Goal: Information Seeking & Learning: Check status

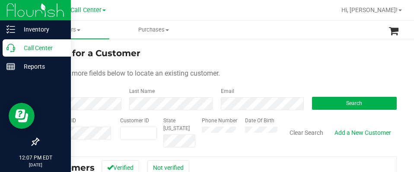
click at [19, 48] on p "Call Center" at bounding box center [41, 48] width 52 height 10
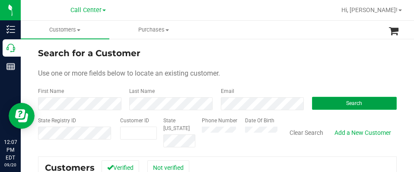
click at [332, 104] on button "Search" at bounding box center [354, 103] width 85 height 13
click at [302, 128] on button "Clear Search" at bounding box center [306, 132] width 45 height 15
click at [356, 108] on button "Search" at bounding box center [354, 103] width 85 height 13
click at [336, 102] on button "Search" at bounding box center [354, 103] width 85 height 13
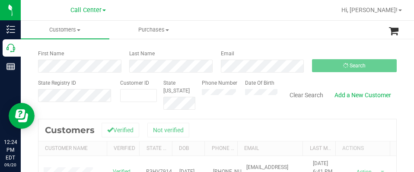
scroll to position [130, 0]
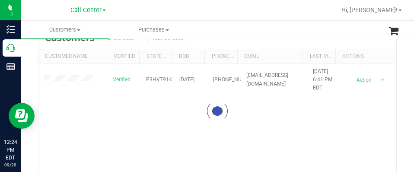
click at [66, 78] on div at bounding box center [217, 110] width 358 height 167
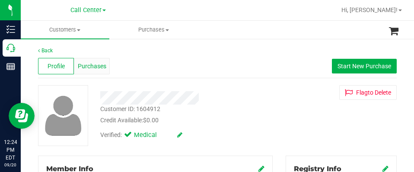
click at [95, 67] on span "Purchases" at bounding box center [92, 66] width 29 height 9
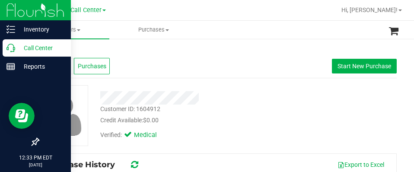
click at [6, 48] on icon at bounding box center [10, 48] width 9 height 9
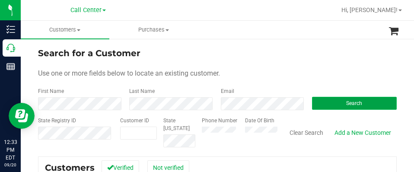
click at [352, 107] on button "Search" at bounding box center [354, 103] width 85 height 13
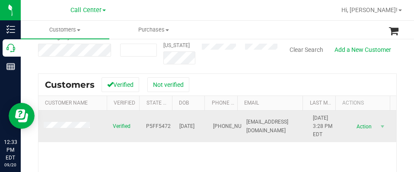
scroll to position [86, 0]
